Goal: Transaction & Acquisition: Subscribe to service/newsletter

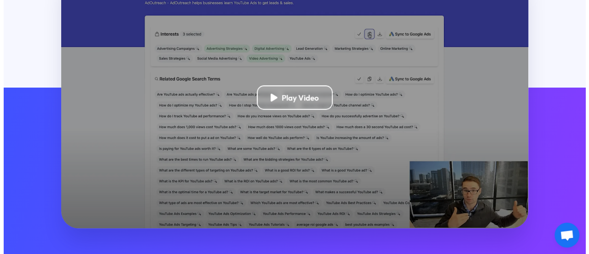
scroll to position [245, 0]
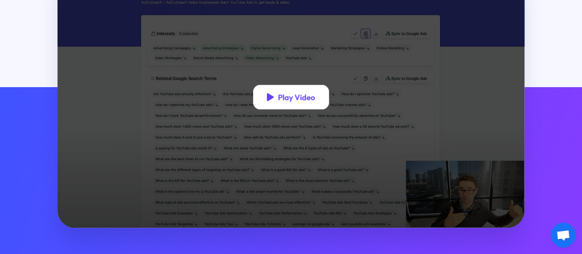
click at [299, 96] on div "Play Video" at bounding box center [291, 97] width 76 height 24
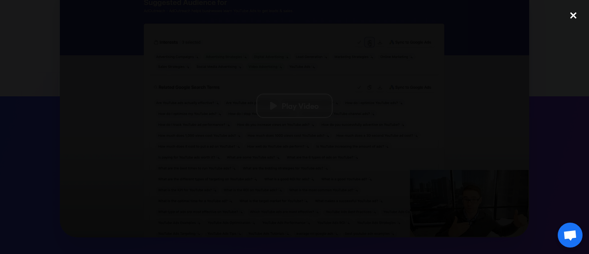
click at [581, 12] on div "close lightbox" at bounding box center [573, 15] width 31 height 20
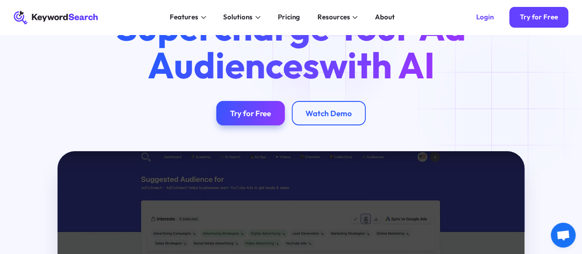
scroll to position [0, 0]
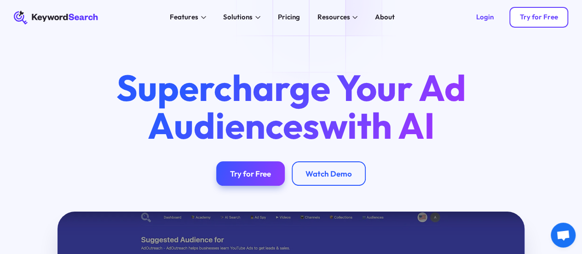
click at [537, 13] on link "Try for Free" at bounding box center [539, 17] width 59 height 21
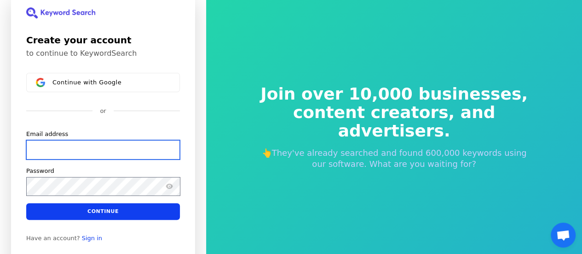
click at [77, 148] on input "Email address" at bounding box center [103, 149] width 154 height 19
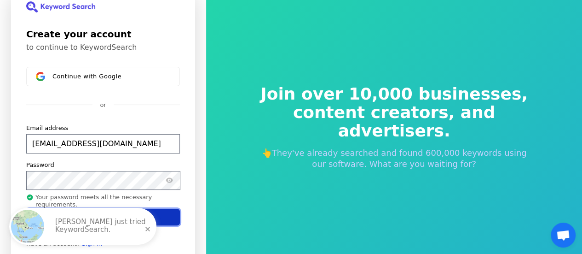
click at [157, 213] on button "Continue" at bounding box center [103, 217] width 154 height 17
type input "adnanmasood84@gmail.com"
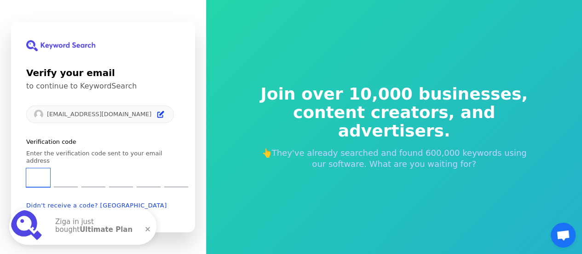
type input "4"
type input "3"
type input "7"
type input "8"
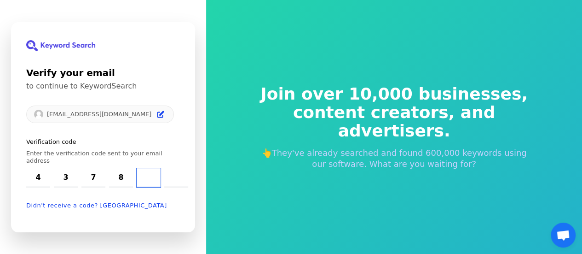
type input "9"
type input "6"
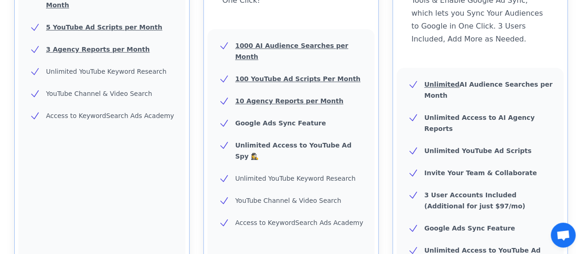
scroll to position [277, 0]
